Goal: Task Accomplishment & Management: Complete application form

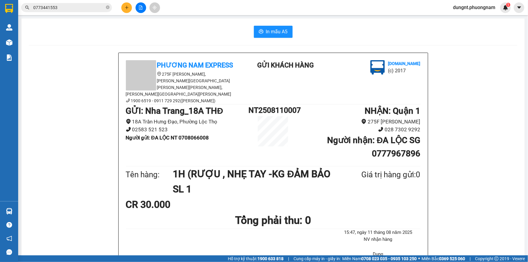
click at [109, 8] on icon "close-circle" at bounding box center [108, 7] width 4 height 4
click at [81, 8] on input "text" at bounding box center [68, 7] width 71 height 7
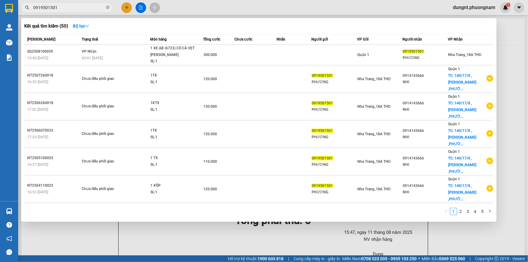
type input "0919501501"
click at [130, 6] on div at bounding box center [264, 131] width 528 height 262
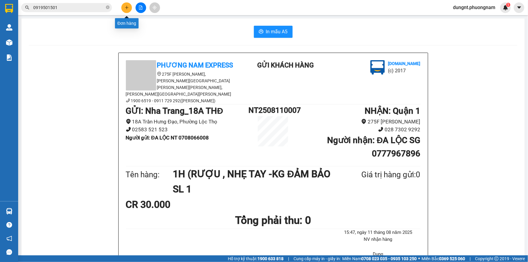
click at [129, 8] on button at bounding box center [126, 7] width 11 height 11
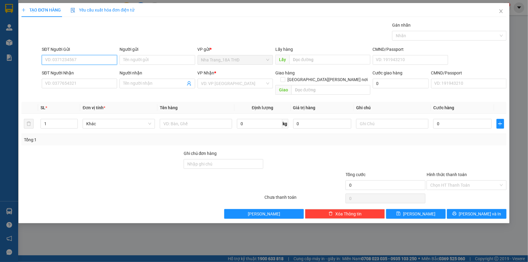
click at [65, 57] on input "SĐT Người Gửi" at bounding box center [79, 60] width 75 height 10
type input "0967741254"
click at [151, 60] on input "Người gửi" at bounding box center [157, 60] width 75 height 10
type input "[PERSON_NAME]"
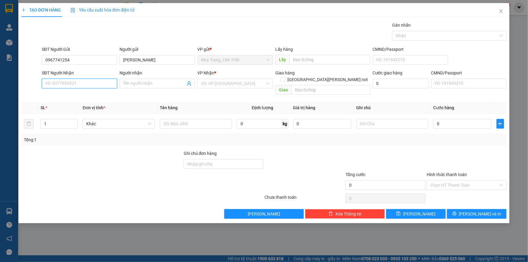
click at [92, 86] on input "SĐT Người Nhận" at bounding box center [79, 84] width 75 height 10
type input "0978801327"
click at [151, 86] on input "Người nhận" at bounding box center [154, 83] width 62 height 7
type input "LULABY"
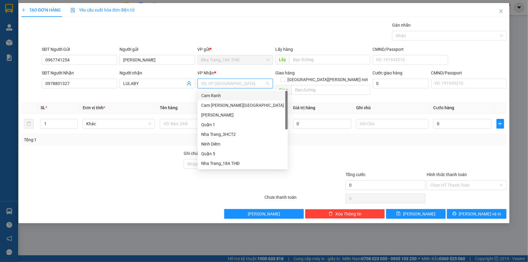
click at [217, 84] on input "search" at bounding box center [233, 83] width 64 height 9
click at [216, 125] on div "Quận 1" at bounding box center [242, 124] width 83 height 7
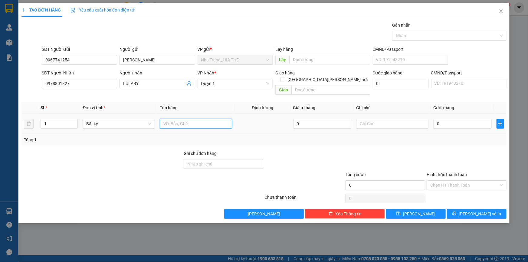
click at [196, 119] on input "text" at bounding box center [196, 124] width 72 height 10
type input "1K [PERSON_NAME]"
click at [442, 119] on input "0" at bounding box center [462, 124] width 58 height 10
type input "3"
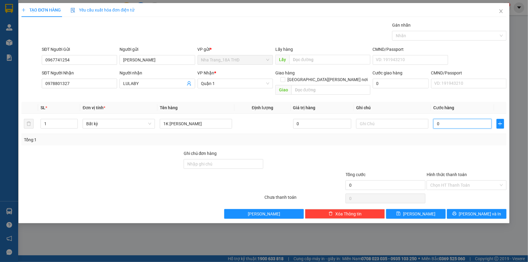
type input "3"
type input "30"
type input "30.000"
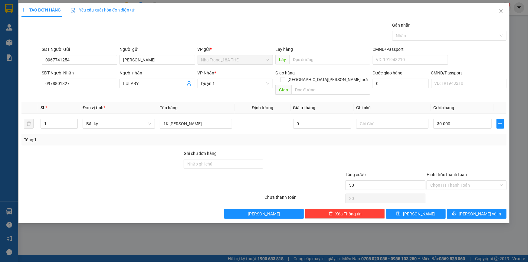
type input "30.000"
drag, startPoint x: 386, startPoint y: 134, endPoint x: 301, endPoint y: 143, distance: 85.6
click at [380, 136] on div "Tổng: 1" at bounding box center [264, 139] width 480 height 7
click at [467, 181] on input "Hình thức thanh toán" at bounding box center [464, 185] width 68 height 9
click at [442, 191] on div "Tại văn phòng" at bounding box center [466, 190] width 73 height 7
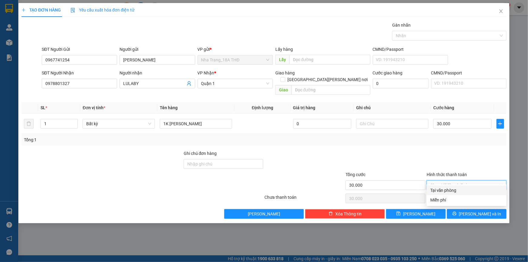
type input "0"
click at [482, 211] on span "[PERSON_NAME] và In" at bounding box center [480, 214] width 42 height 7
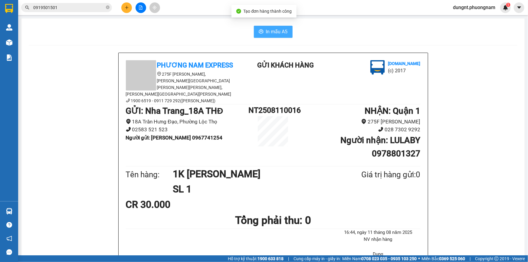
click at [284, 31] on span "In mẫu A5" at bounding box center [277, 32] width 22 height 8
